Goal: Find specific page/section: Find specific page/section

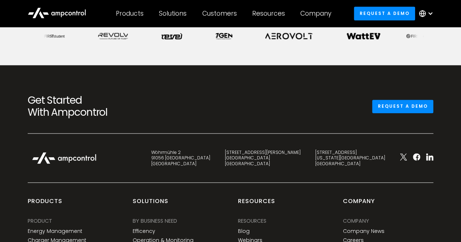
scroll to position [401, 0]
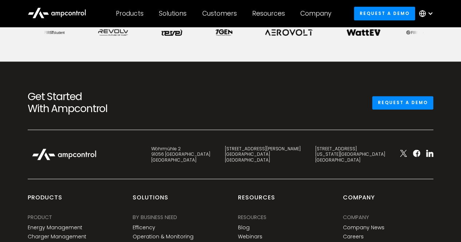
click at [66, 13] on icon at bounding box center [57, 12] width 58 height 17
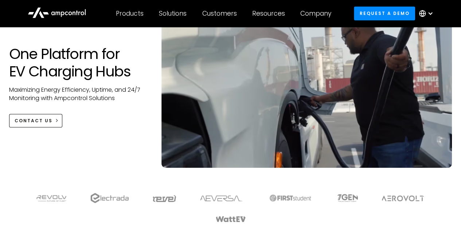
scroll to position [73, 0]
click at [430, 13] on div at bounding box center [430, 14] width 6 height 6
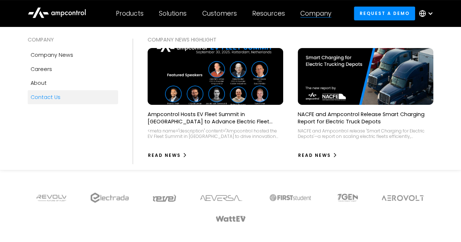
click at [47, 96] on div "Contact Us" at bounding box center [46, 97] width 30 height 8
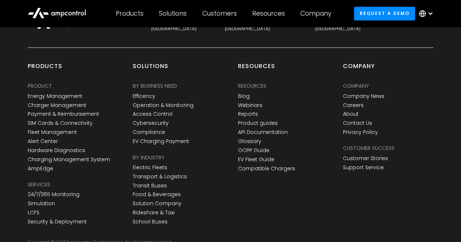
scroll to position [581, 0]
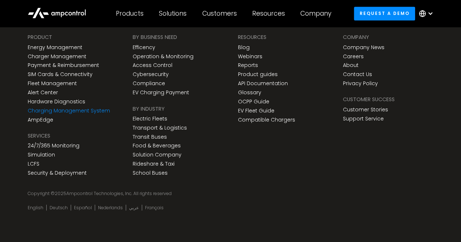
click at [103, 113] on link "Charging Management System" at bounding box center [69, 110] width 82 height 6
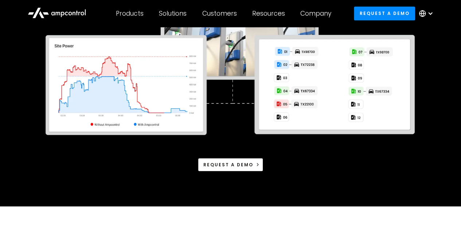
scroll to position [218, 0]
